Goal: Task Accomplishment & Management: Manage account settings

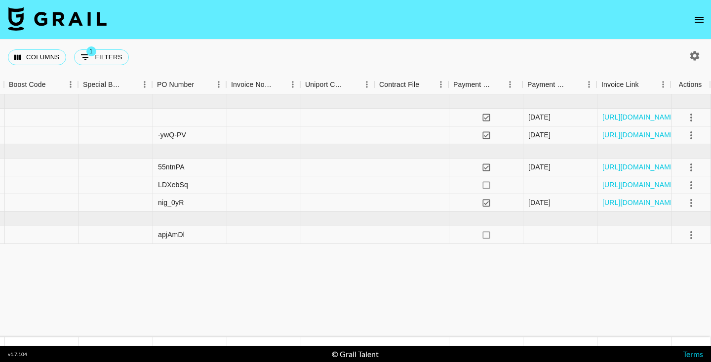
scroll to position [0, 1386]
click at [689, 237] on icon "select merge strategy" at bounding box center [692, 235] width 12 height 12
click at [668, 324] on div "Approve" at bounding box center [670, 328] width 30 height 12
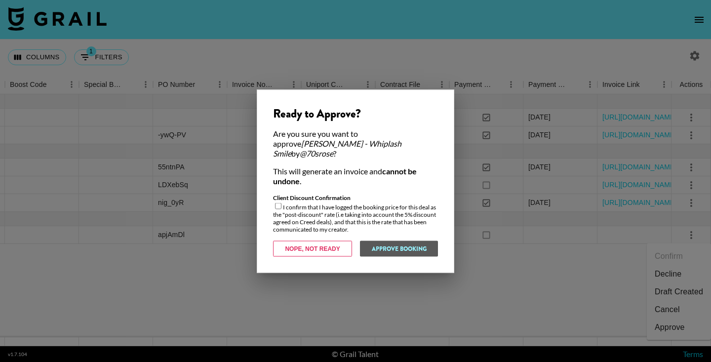
click at [278, 203] on input "checkbox" at bounding box center [278, 206] width 6 height 6
checkbox input "true"
click at [368, 247] on button "Approve Booking" at bounding box center [399, 249] width 79 height 16
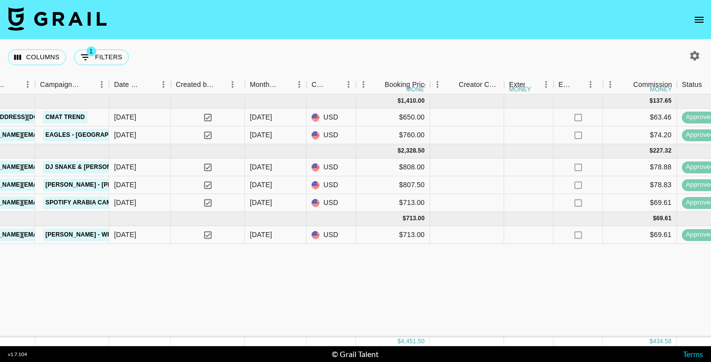
scroll to position [0, 722]
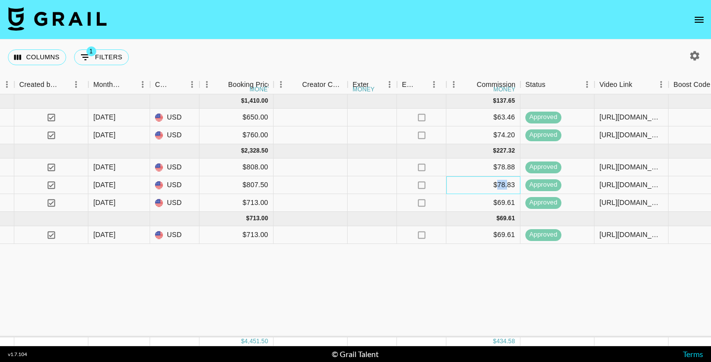
drag, startPoint x: 497, startPoint y: 185, endPoint x: 507, endPoint y: 185, distance: 10.9
click at [507, 185] on div "$78.83" at bounding box center [484, 185] width 74 height 18
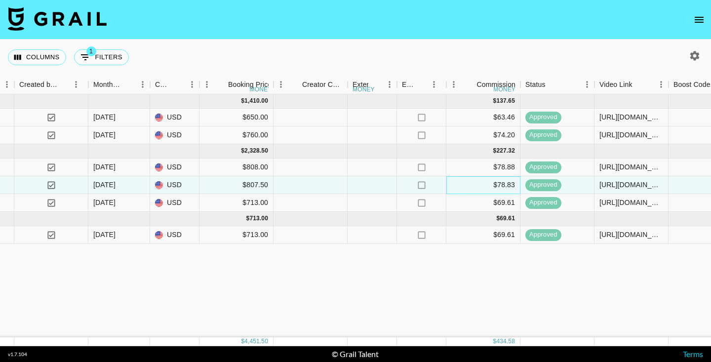
click at [509, 187] on div "$78.83" at bounding box center [484, 185] width 74 height 18
drag, startPoint x: 491, startPoint y: 236, endPoint x: 517, endPoint y: 237, distance: 26.2
click at [517, 237] on div "$69.61" at bounding box center [484, 235] width 74 height 18
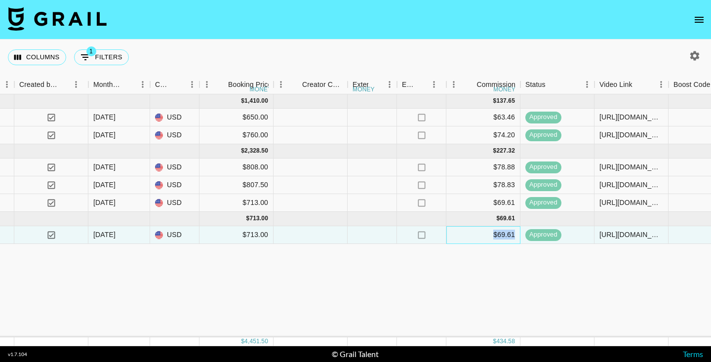
click at [517, 237] on div "$69.61" at bounding box center [484, 235] width 74 height 18
drag, startPoint x: 493, startPoint y: 184, endPoint x: 519, endPoint y: 184, distance: 26.2
click at [519, 184] on div "$78.83" at bounding box center [484, 185] width 74 height 18
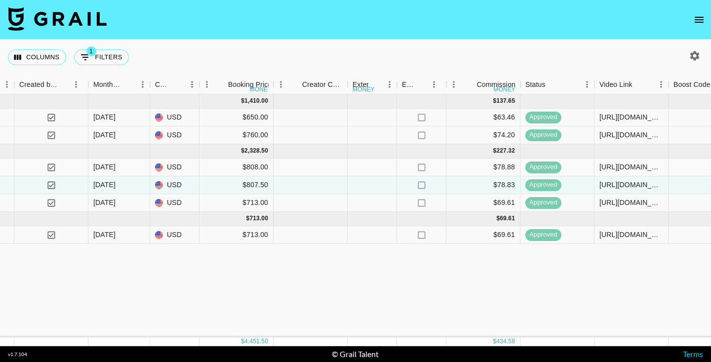
click at [491, 262] on div "[DATE] ( 2 ) $ 1,410.00 $ 137.65 CmQXRSo7XpH4McnbZ8sS recUCs0WoMmTRa7ek 70srose…" at bounding box center [326, 215] width 2097 height 243
